Goal: Information Seeking & Learning: Learn about a topic

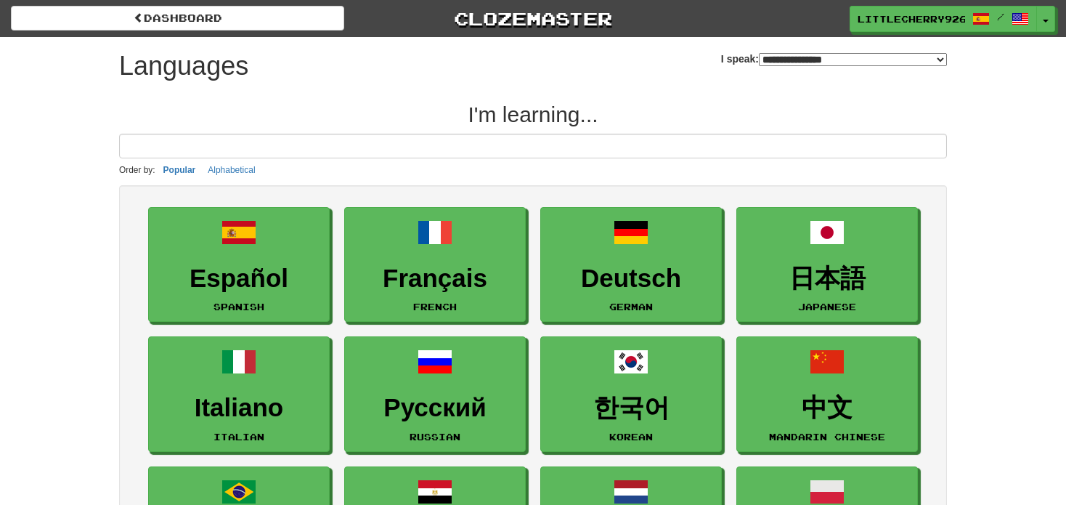
select select "*******"
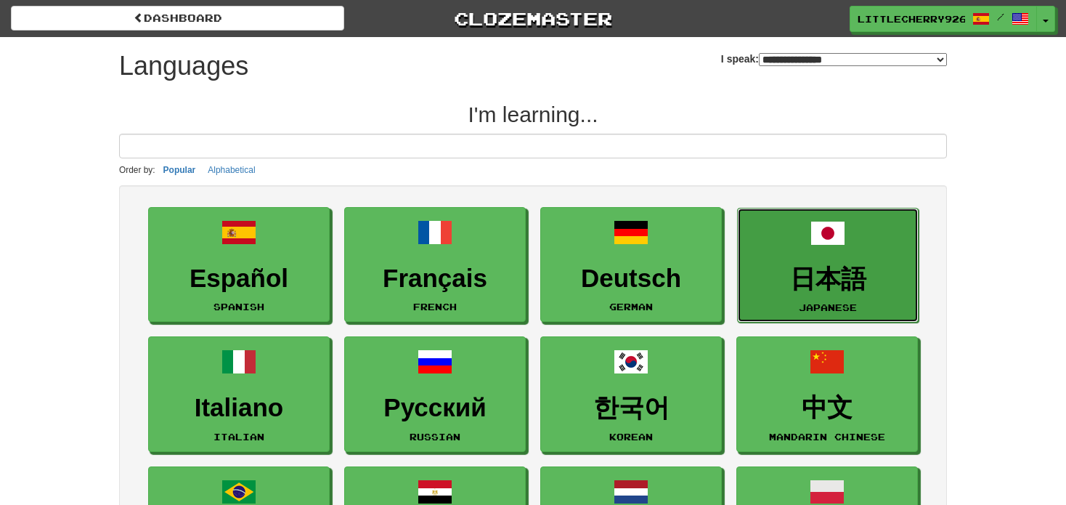
click at [878, 247] on link "日本語 Japanese" at bounding box center [828, 265] width 182 height 115
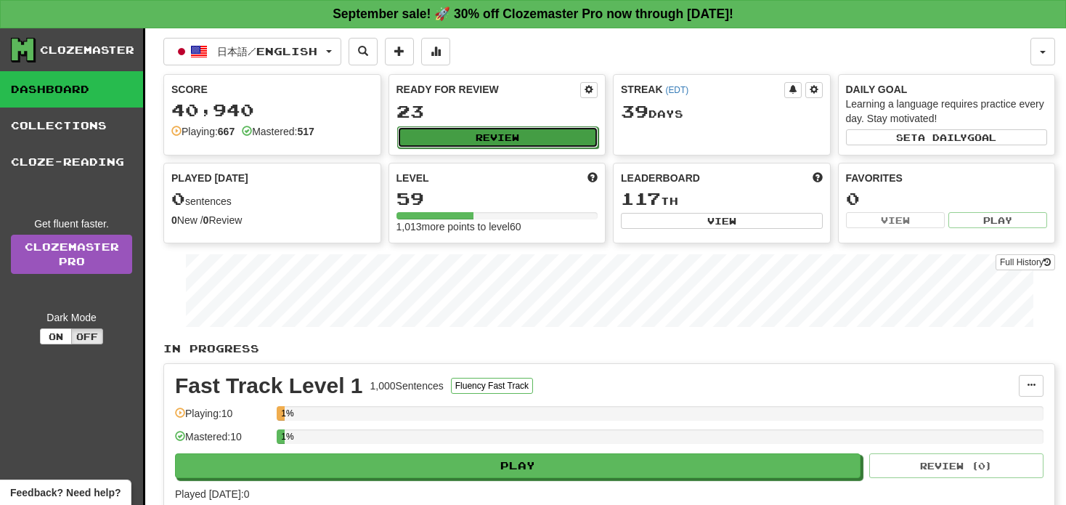
click at [566, 138] on button "Review" at bounding box center [498, 137] width 202 height 22
select select "**"
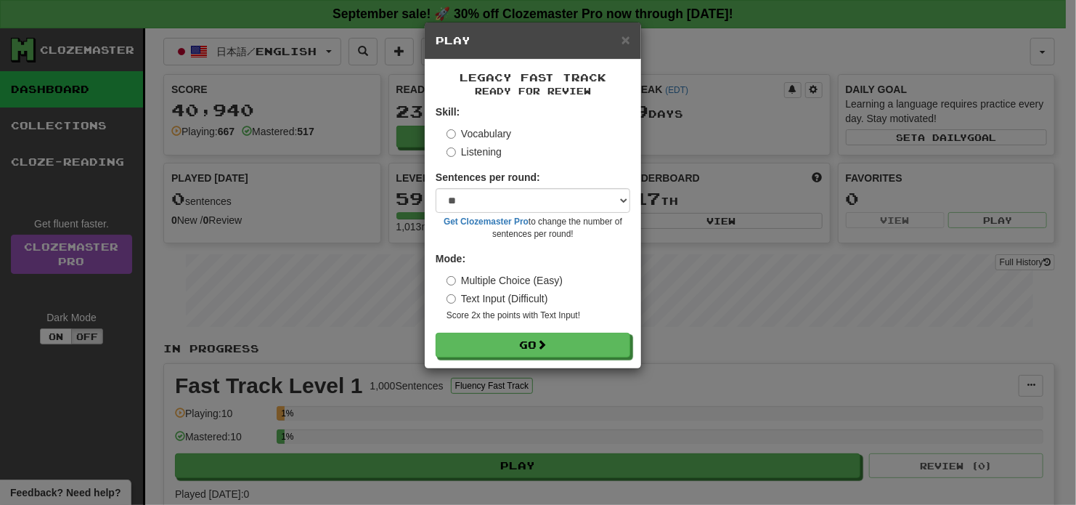
click at [473, 149] on label "Listening" at bounding box center [474, 152] width 55 height 15
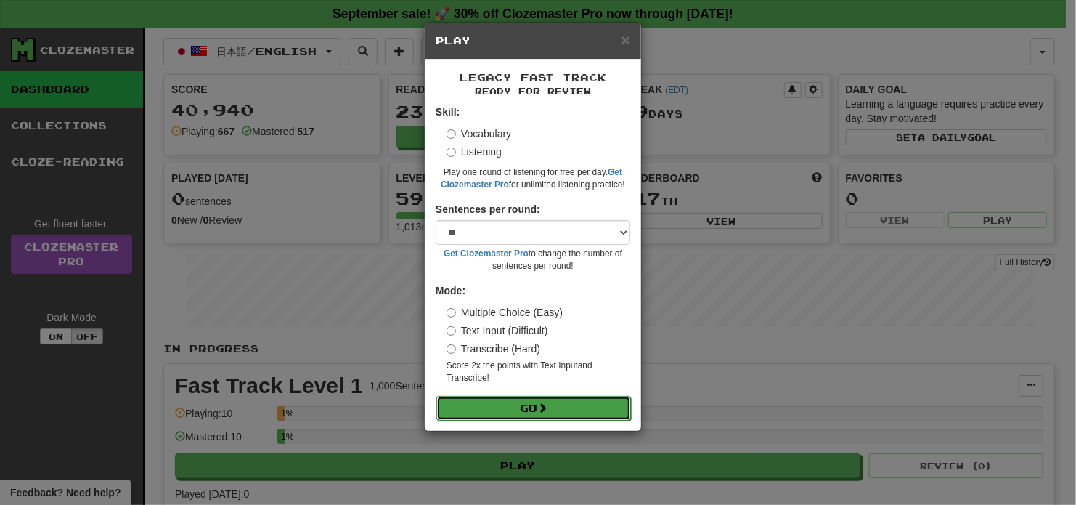
click at [525, 407] on button "Go" at bounding box center [533, 408] width 195 height 25
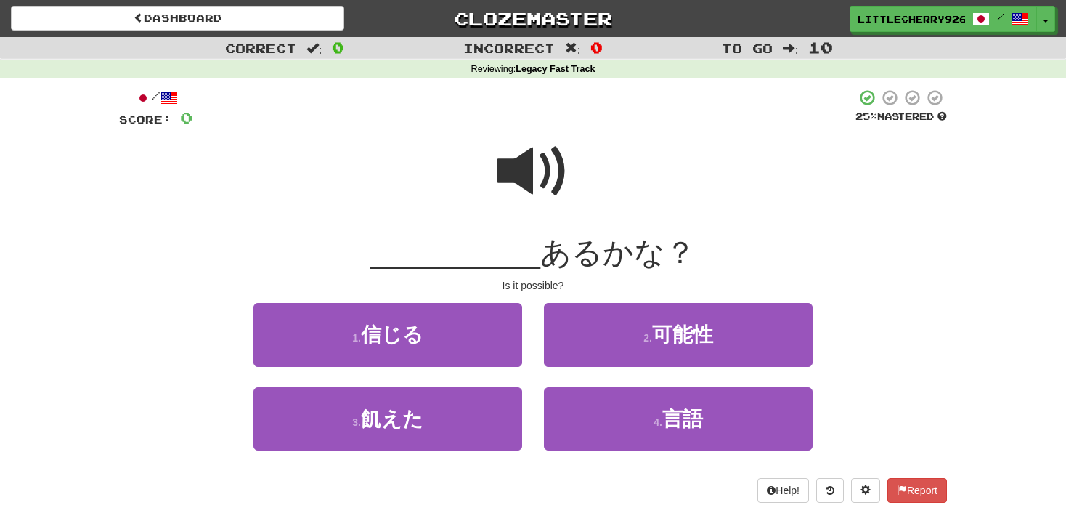
click at [529, 160] on span at bounding box center [533, 171] width 73 height 73
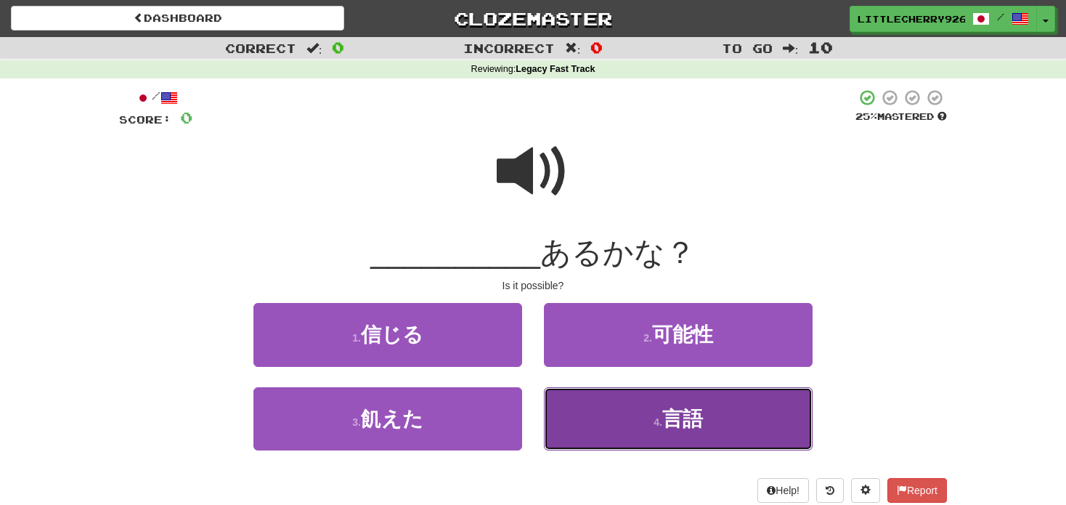
click at [634, 428] on button "4 . 言語" at bounding box center [678, 418] width 269 height 63
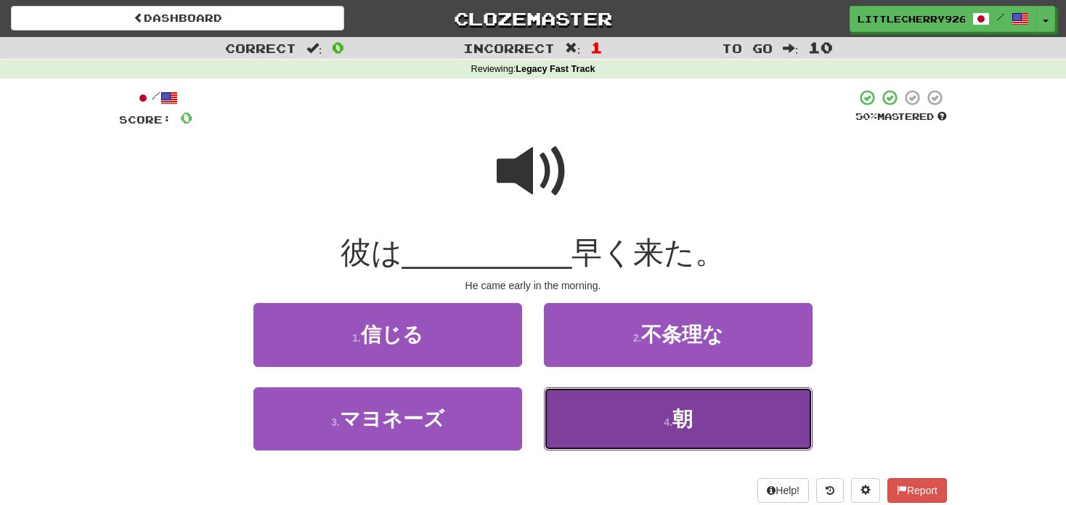
click at [630, 420] on button "4 . 朝" at bounding box center [678, 418] width 269 height 63
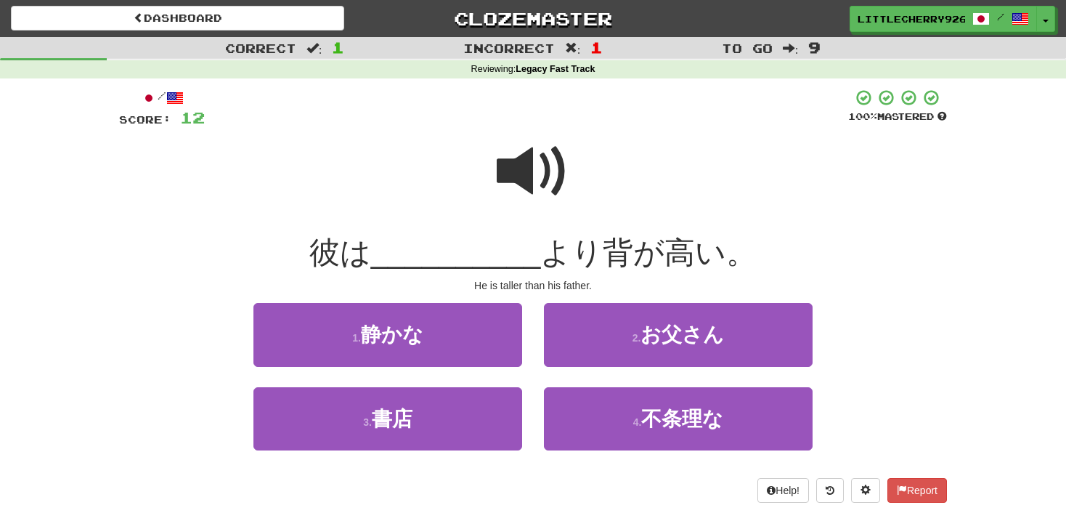
click at [537, 174] on span at bounding box center [533, 171] width 73 height 73
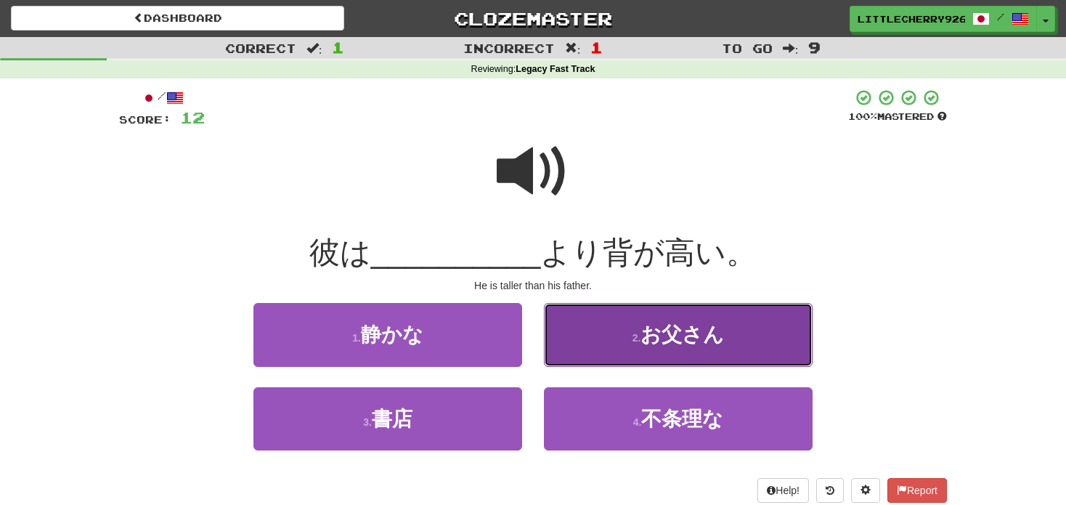
click at [635, 330] on button "2 . お父さん" at bounding box center [678, 334] width 269 height 63
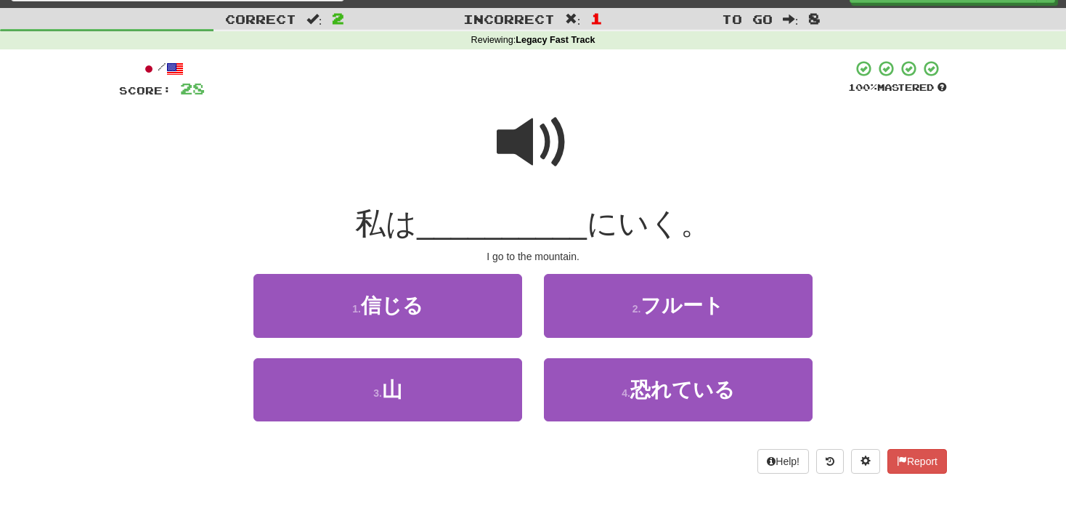
scroll to position [39, 0]
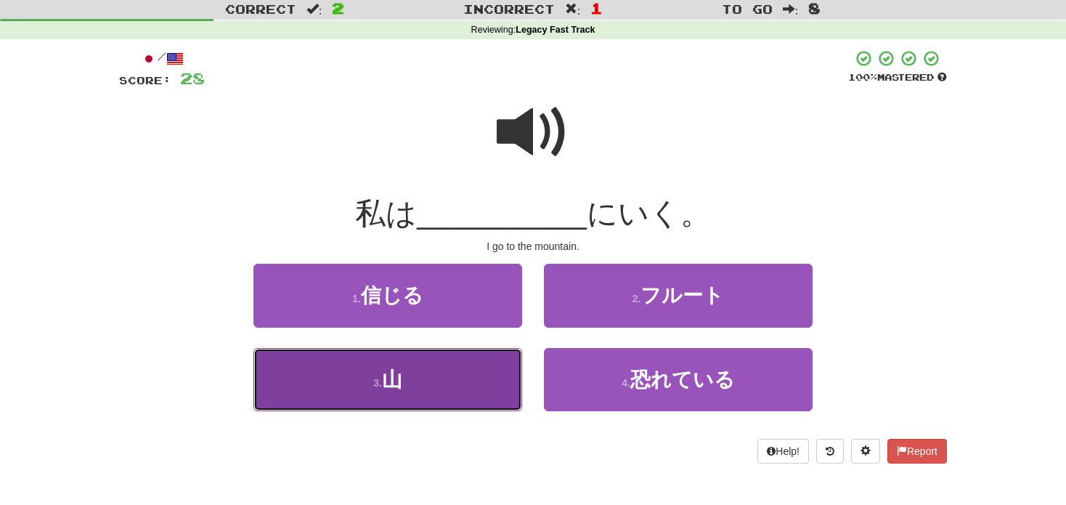
click at [425, 374] on button "3 . 山" at bounding box center [387, 379] width 269 height 63
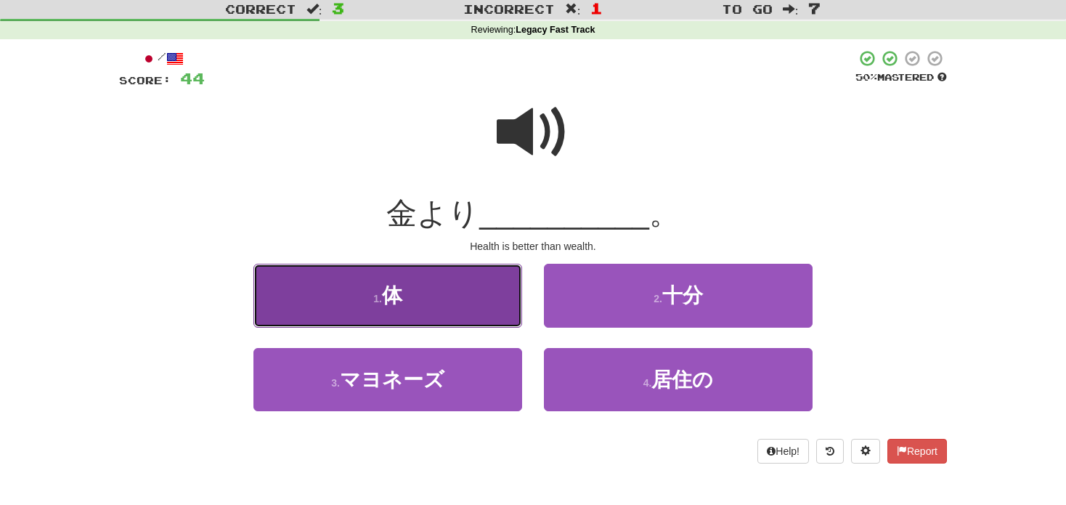
click at [484, 288] on button "1 . 体" at bounding box center [387, 295] width 269 height 63
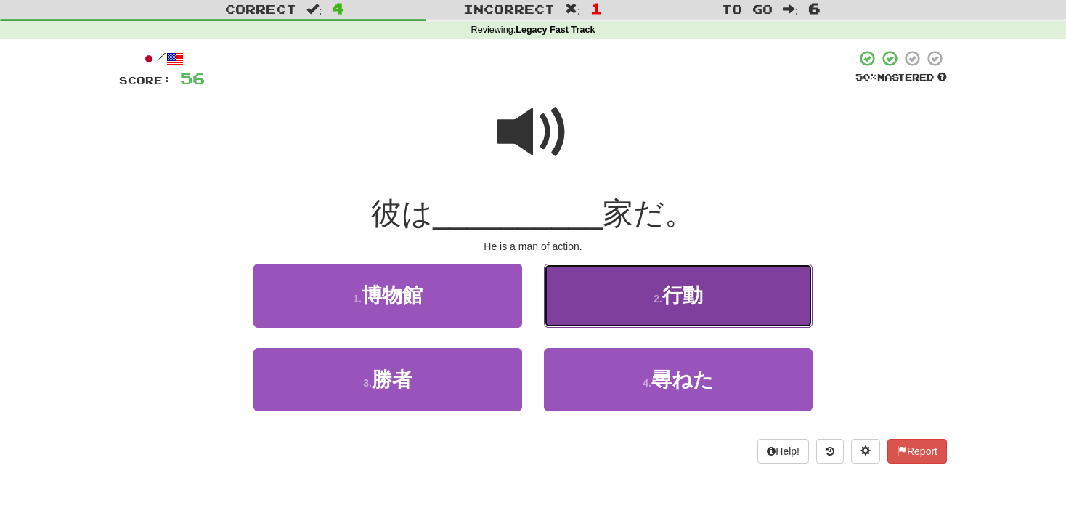
click at [629, 309] on button "2 . 行動" at bounding box center [678, 295] width 269 height 63
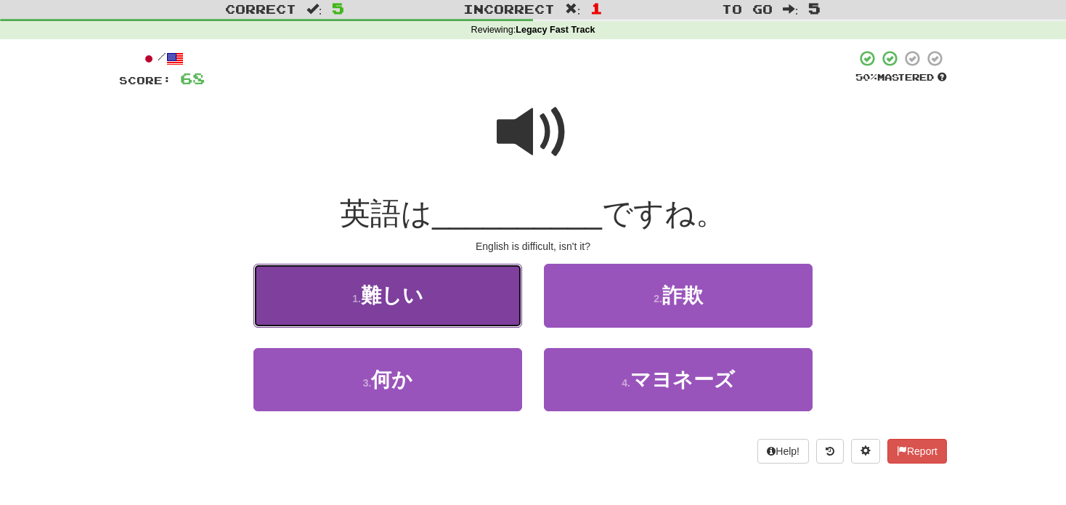
click at [457, 285] on button "1 . 難しい" at bounding box center [387, 295] width 269 height 63
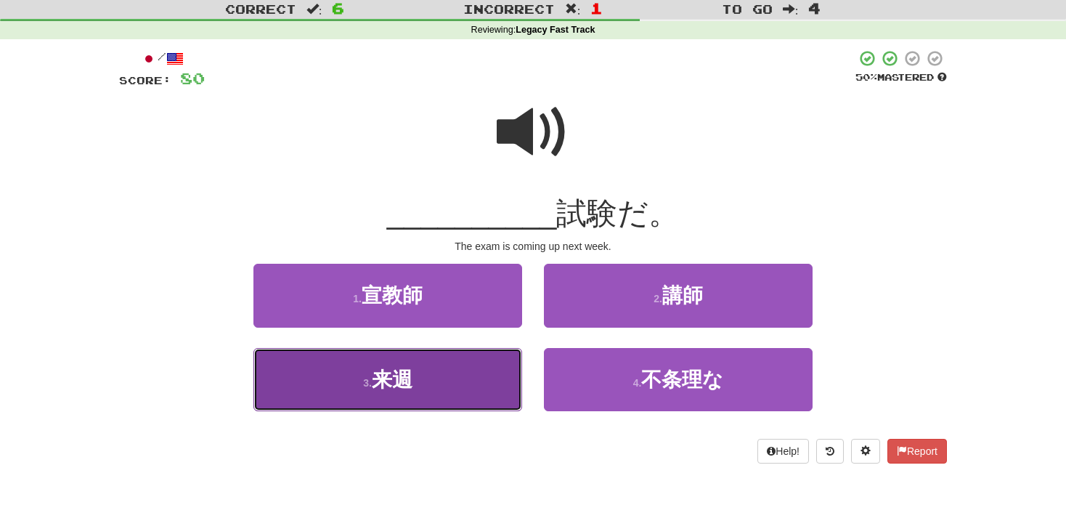
click at [484, 383] on button "3 . 来週" at bounding box center [387, 379] width 269 height 63
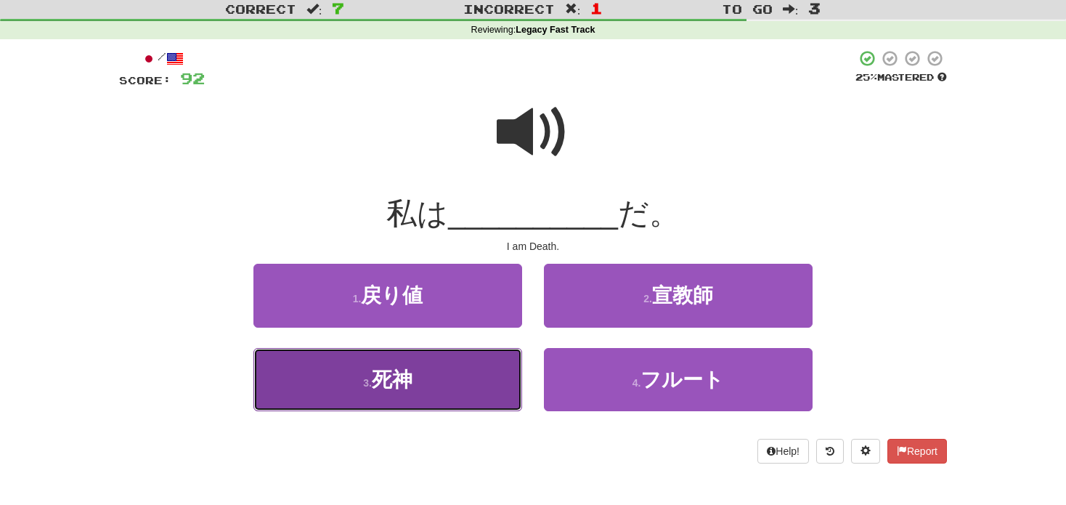
click at [472, 392] on button "3 . 死神" at bounding box center [387, 379] width 269 height 63
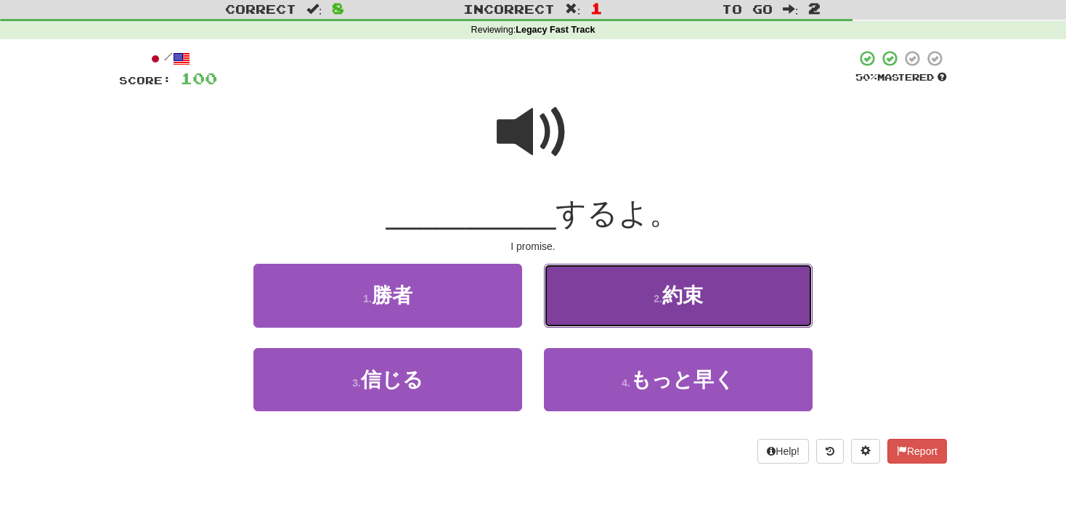
click at [619, 305] on button "2 . 約束" at bounding box center [678, 295] width 269 height 63
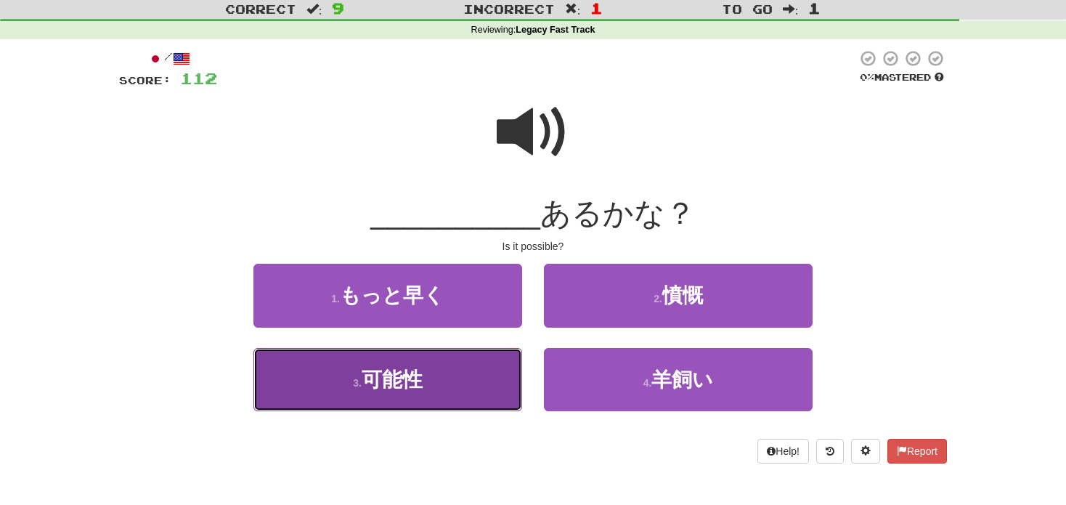
click at [444, 381] on button "3 . 可能性" at bounding box center [387, 379] width 269 height 63
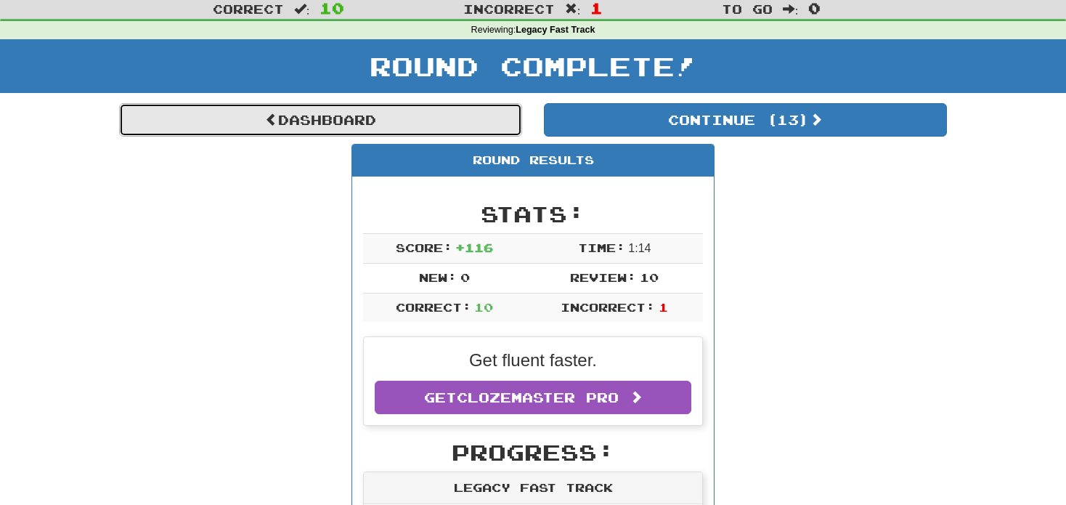
click at [444, 112] on link "Dashboard" at bounding box center [320, 119] width 403 height 33
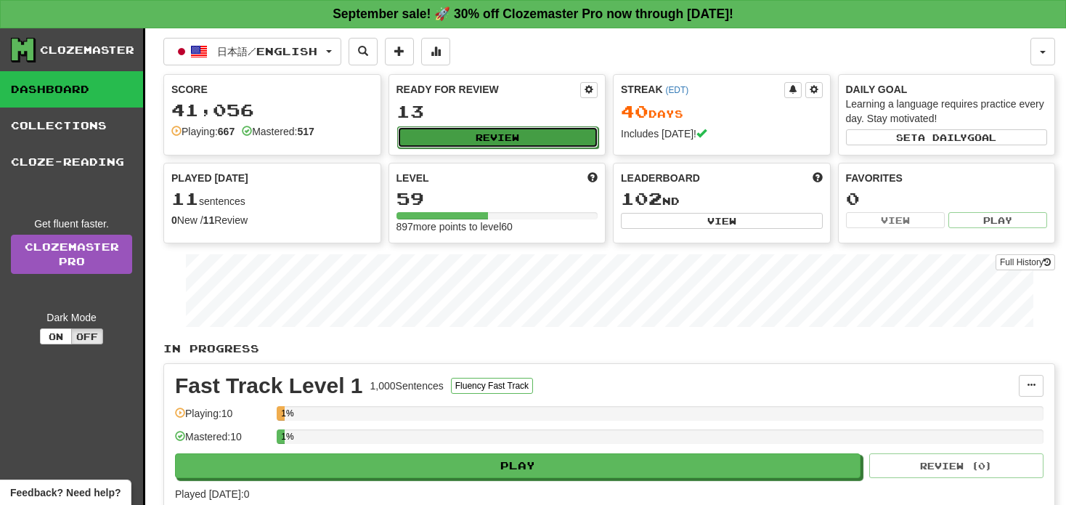
click at [461, 134] on button "Review" at bounding box center [498, 137] width 202 height 22
select select "**"
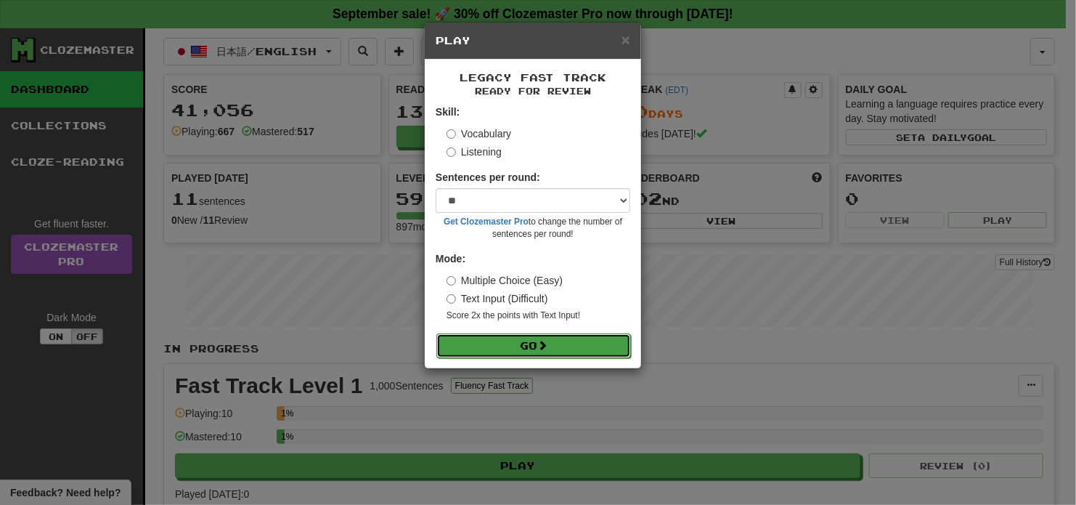
click at [479, 340] on button "Go" at bounding box center [533, 345] width 195 height 25
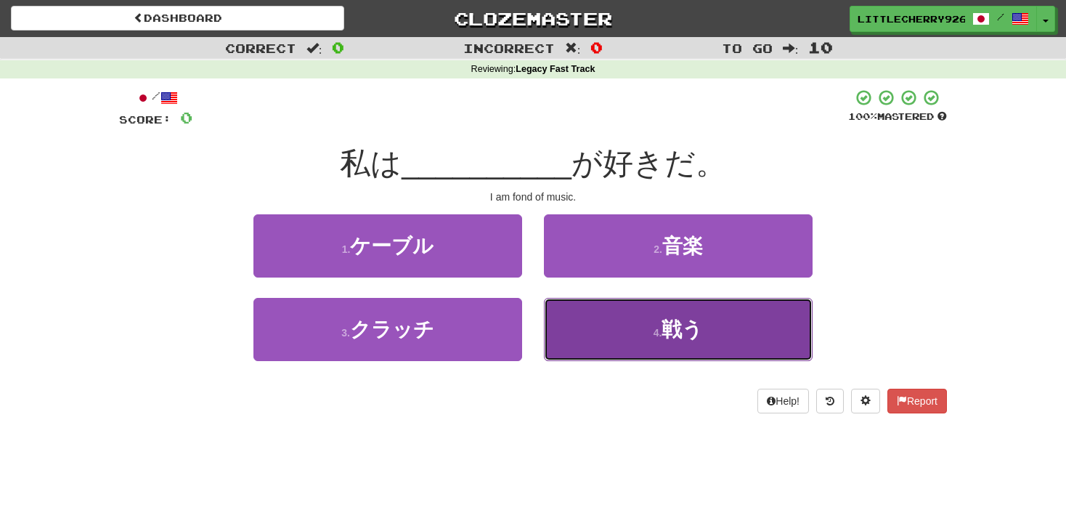
click at [670, 319] on span "戦う" at bounding box center [682, 329] width 41 height 23
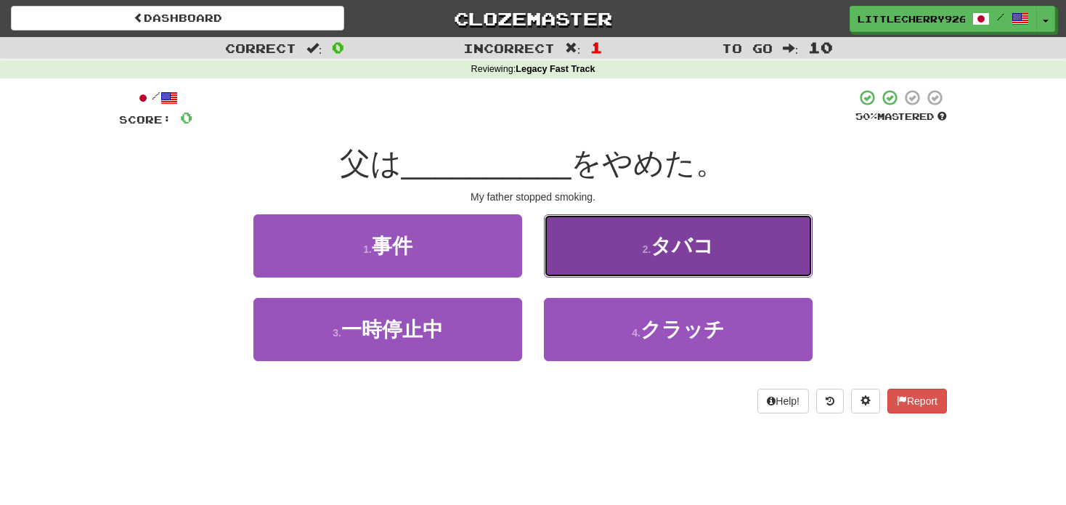
click at [606, 251] on button "2 . タバコ" at bounding box center [678, 245] width 269 height 63
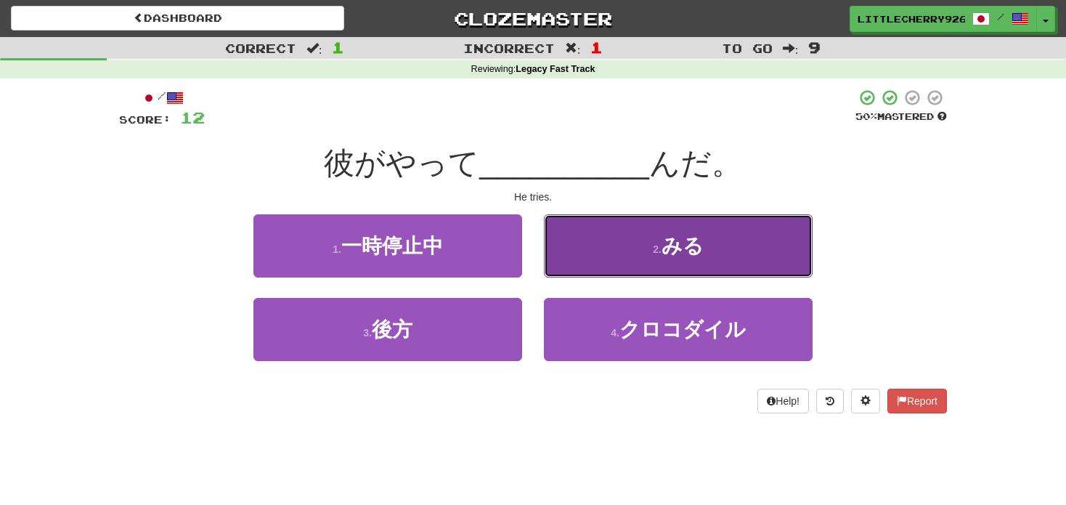
click at [598, 239] on button "2 . みる" at bounding box center [678, 245] width 269 height 63
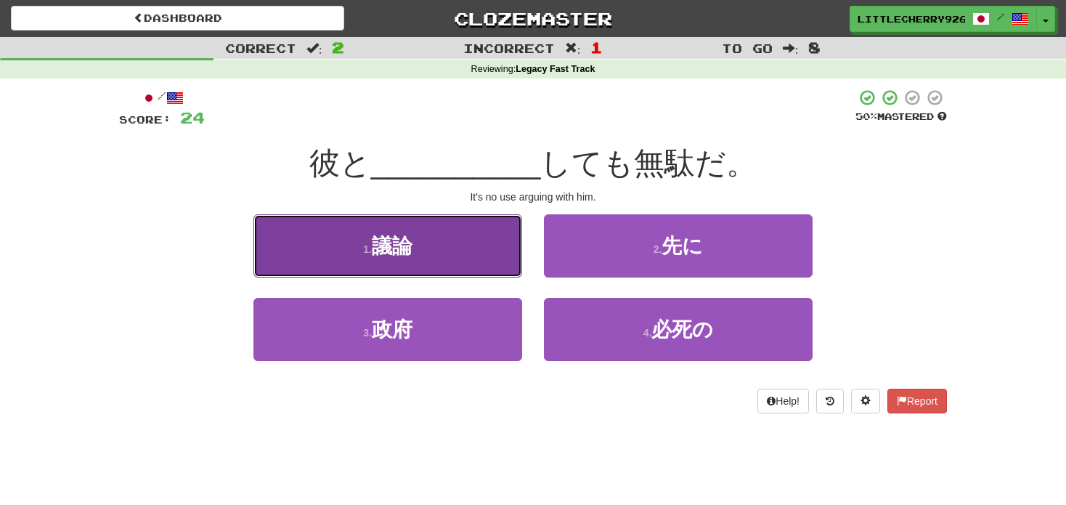
click at [468, 238] on button "1 . 議論" at bounding box center [387, 245] width 269 height 63
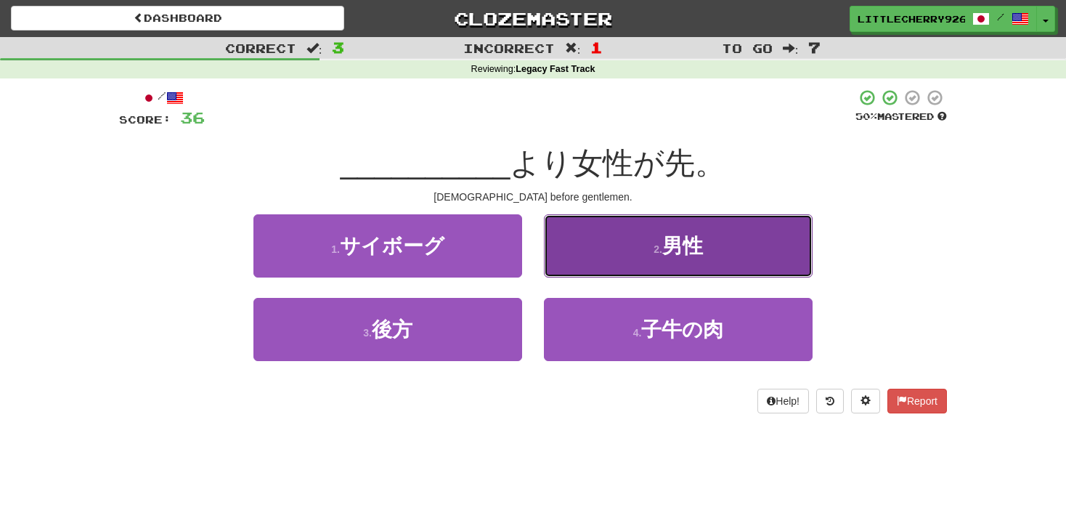
click at [647, 266] on button "2 . 男性" at bounding box center [678, 245] width 269 height 63
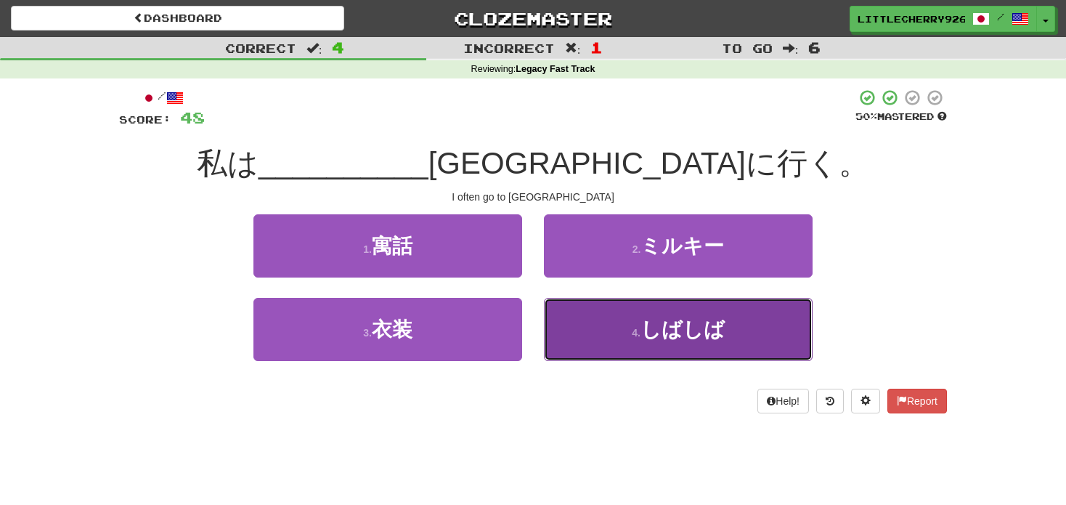
click at [606, 317] on button "4 . しばしば" at bounding box center [678, 329] width 269 height 63
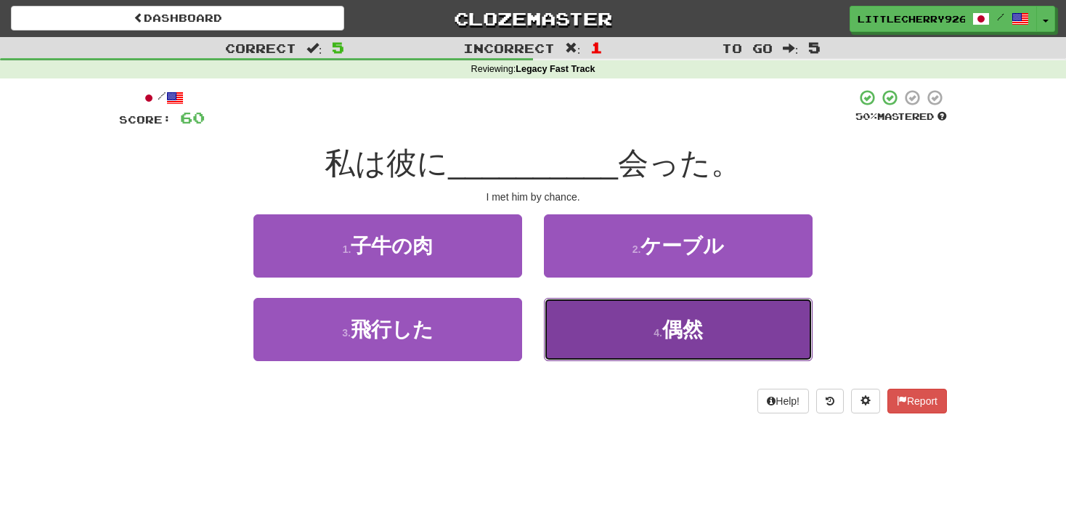
click at [647, 333] on button "4 . 偶然" at bounding box center [678, 329] width 269 height 63
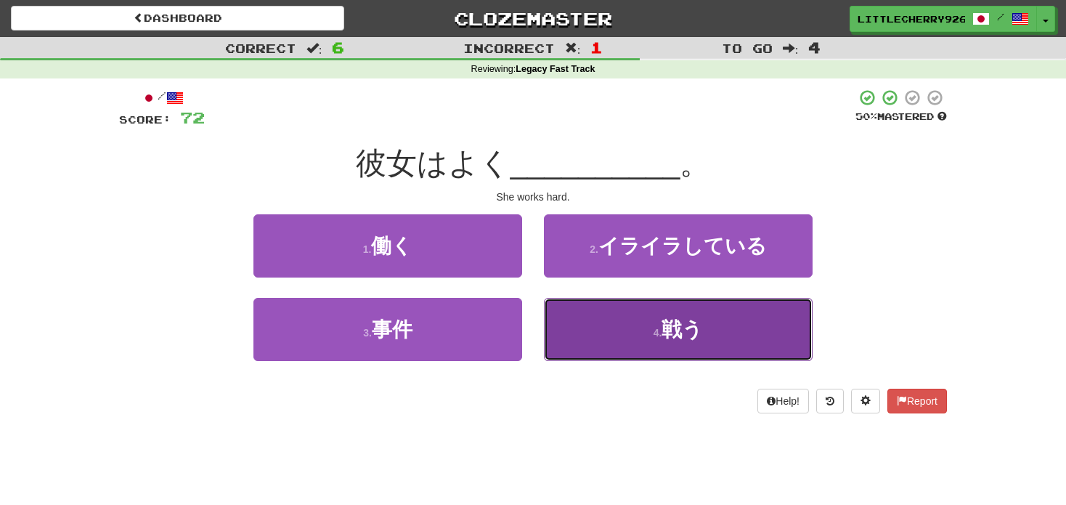
click at [636, 318] on button "4 . 戦う" at bounding box center [678, 329] width 269 height 63
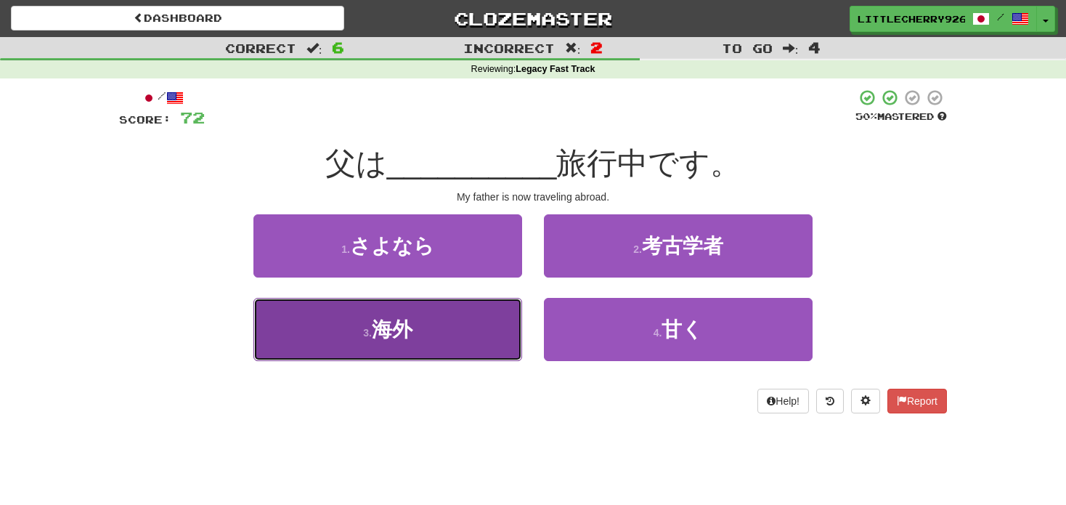
click at [439, 340] on button "3 . 海外" at bounding box center [387, 329] width 269 height 63
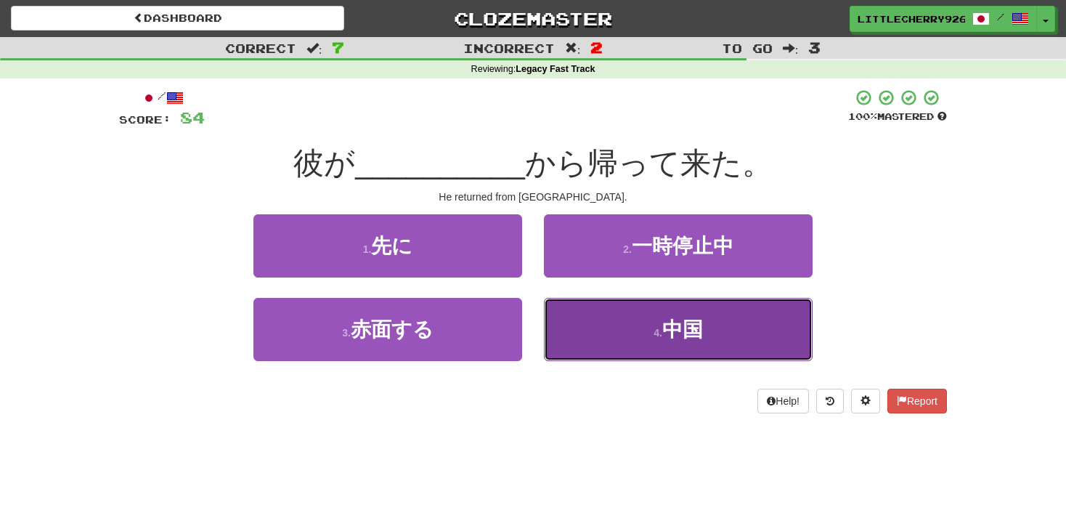
click at [614, 314] on button "4 . 中国" at bounding box center [678, 329] width 269 height 63
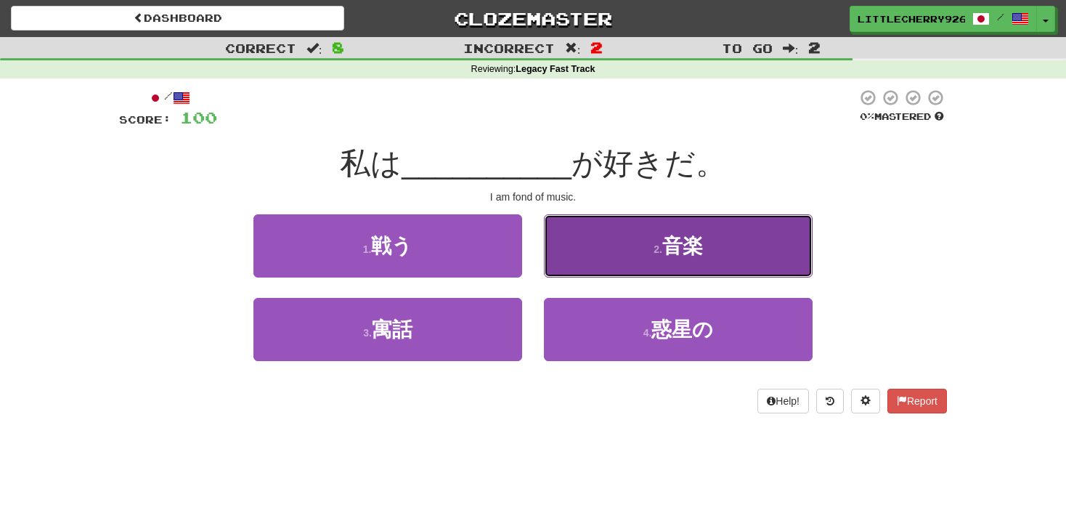
click at [660, 253] on small "2 ." at bounding box center [658, 249] width 9 height 12
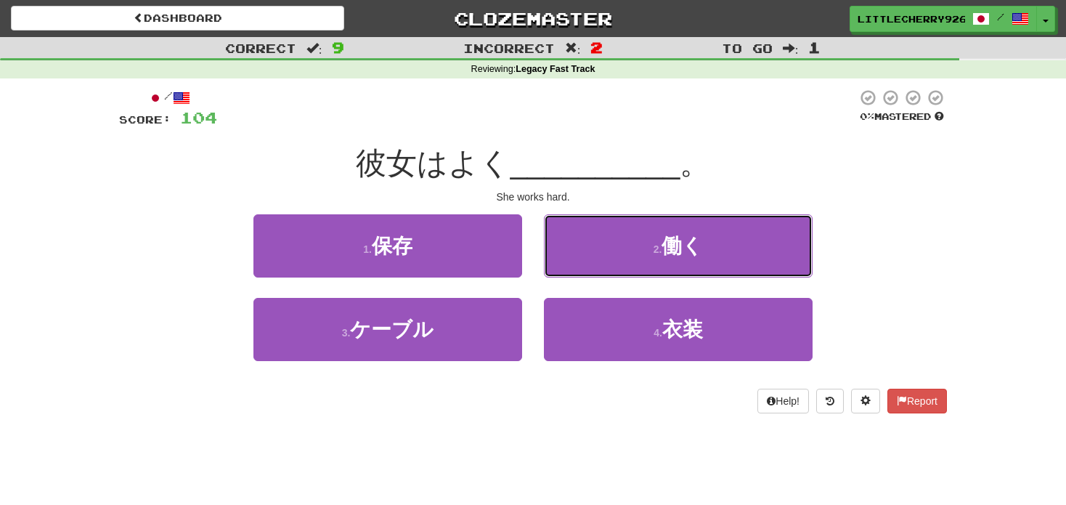
click at [660, 253] on small "2 ." at bounding box center [658, 249] width 9 height 12
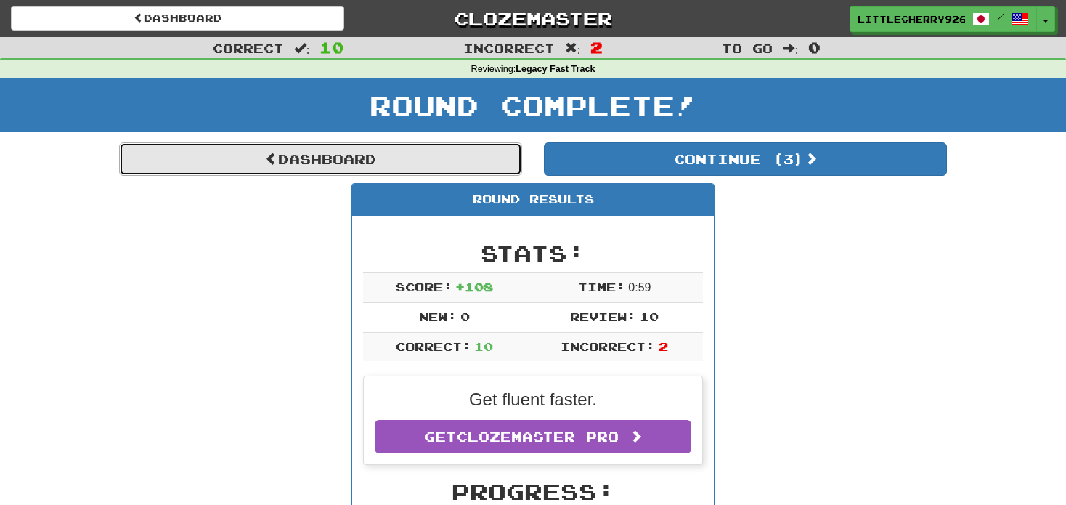
click at [447, 163] on link "Dashboard" at bounding box center [320, 158] width 403 height 33
